Goal: Task Accomplishment & Management: Complete application form

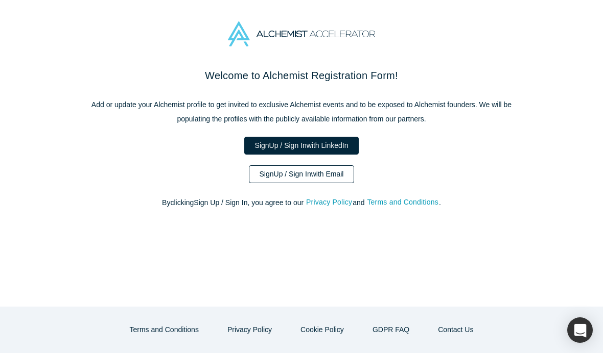
click at [321, 170] on link "Sign Up / Sign In with Email" at bounding box center [302, 174] width 106 height 18
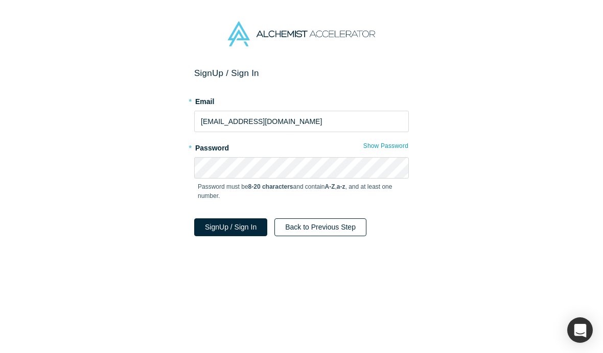
click at [299, 231] on button "Back to Previous Step" at bounding box center [320, 228] width 92 height 18
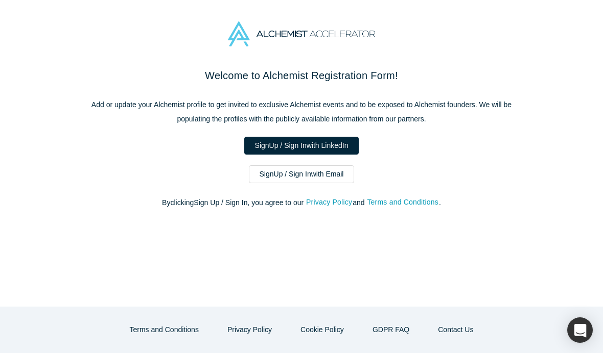
click at [333, 28] on img at bounding box center [301, 33] width 147 height 25
